Goal: Task Accomplishment & Management: Use online tool/utility

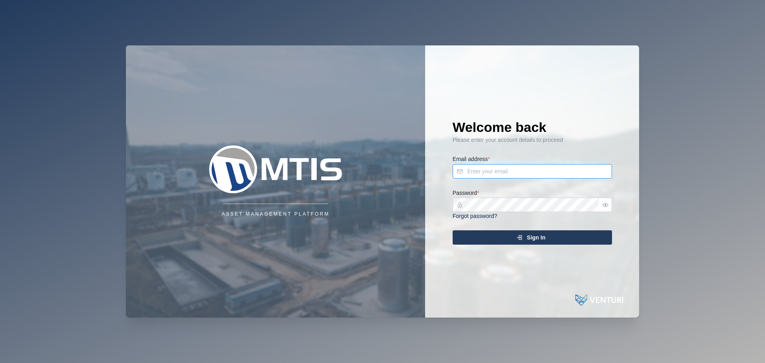
click at [521, 175] on input "Email address *" at bounding box center [532, 171] width 159 height 14
type input "[EMAIL_ADDRESS][DOMAIN_NAME]"
click at [523, 243] on div "Sign In" at bounding box center [531, 238] width 147 height 14
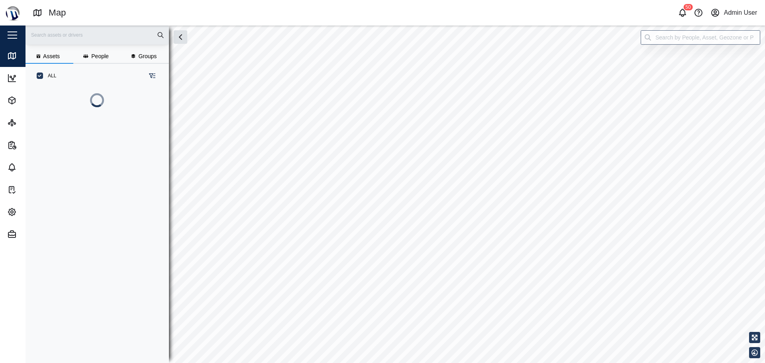
scroll to position [265, 125]
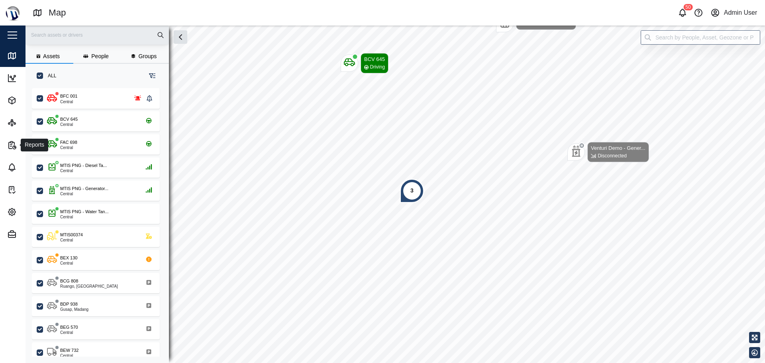
click at [20, 139] on span "Reports" at bounding box center [43, 145] width 73 height 22
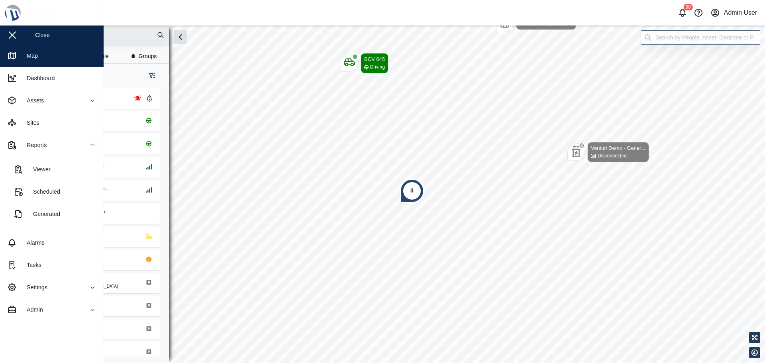
click at [41, 173] on div "Viewer" at bounding box center [39, 169] width 24 height 9
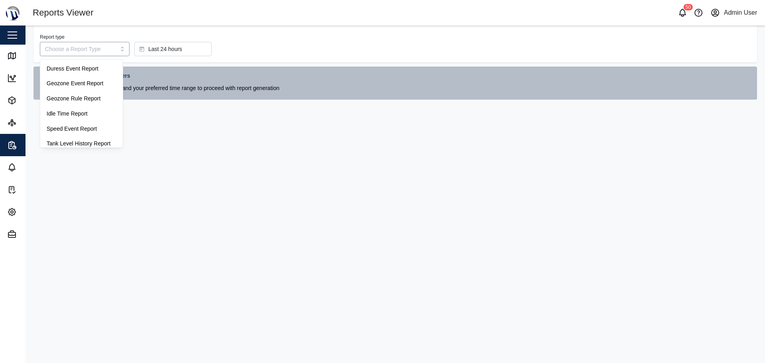
click at [117, 52] on input "Report type" at bounding box center [85, 49] width 90 height 14
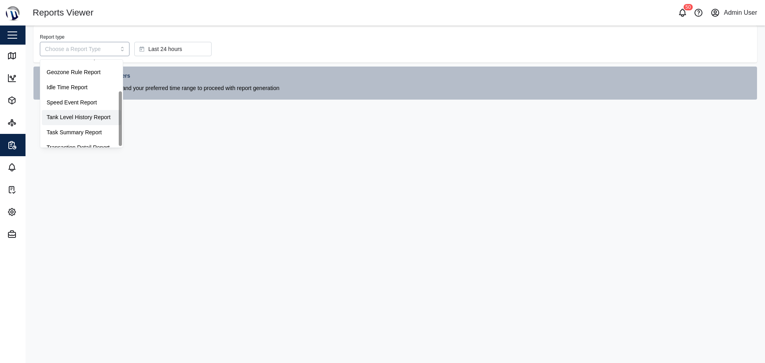
scroll to position [51, 0]
type input "Task Summary Report"
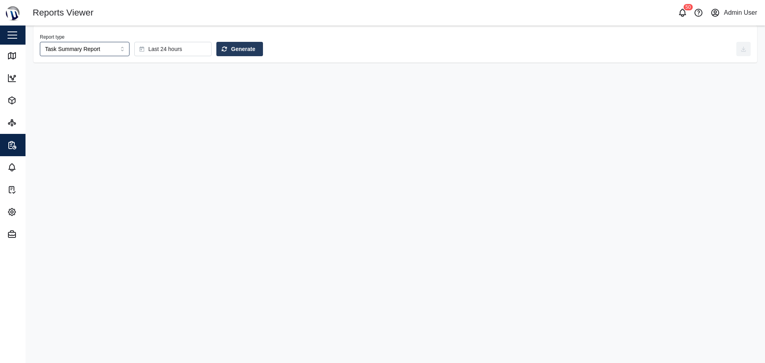
click at [176, 52] on div "Last 24 hours" at bounding box center [171, 49] width 65 height 14
click at [166, 145] on span "Last 7 days" at bounding box center [155, 148] width 29 height 14
click at [216, 55] on button "Generate" at bounding box center [239, 49] width 47 height 14
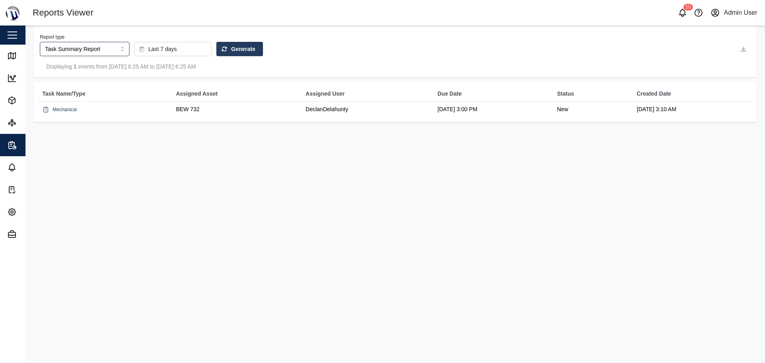
click at [90, 113] on div "Mechanical" at bounding box center [105, 109] width 128 height 10
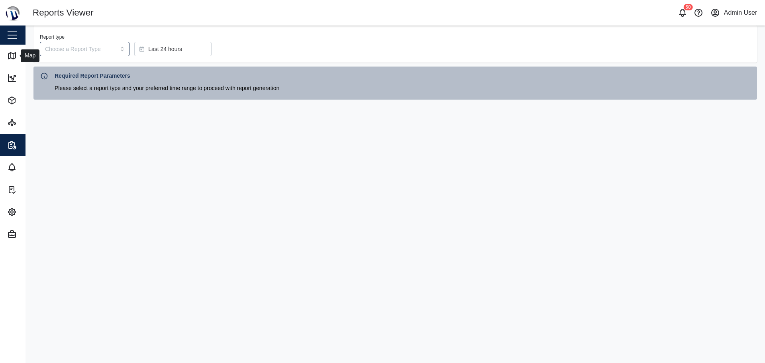
click at [12, 53] on icon at bounding box center [11, 56] width 7 height 6
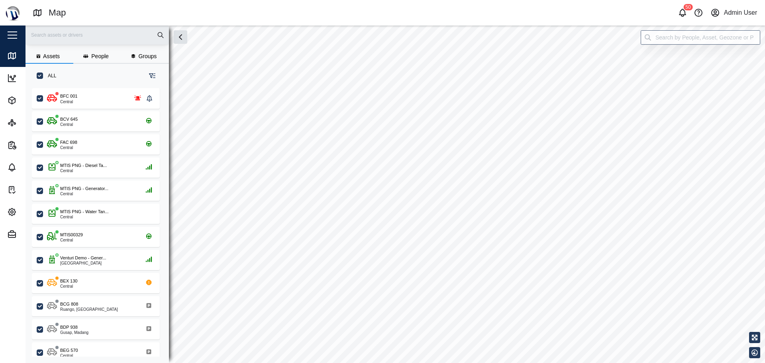
scroll to position [6, 6]
